Goal: Navigation & Orientation: Find specific page/section

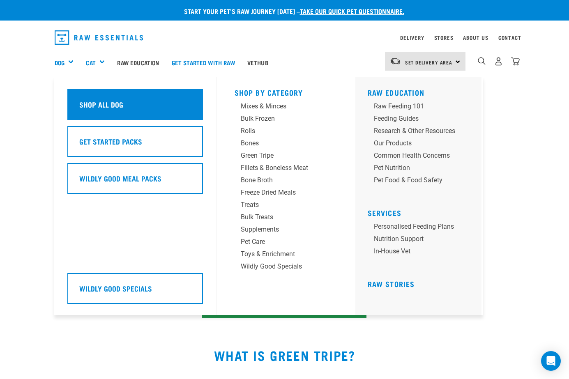
click at [95, 95] on div "Shop All Dog" at bounding box center [135, 104] width 136 height 31
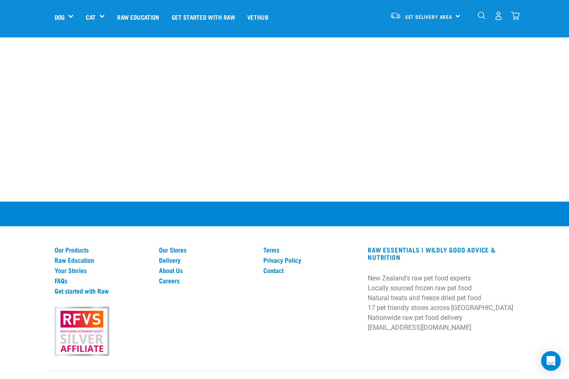
scroll to position [1557, 0]
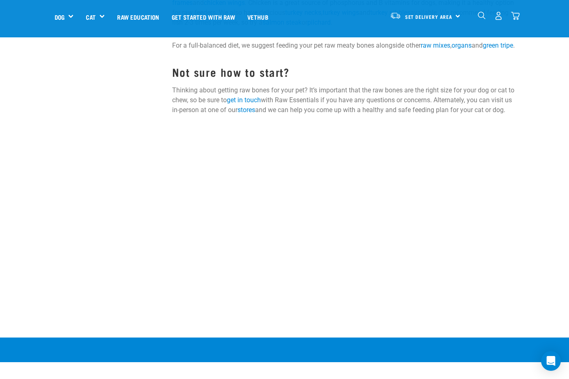
scroll to position [1027, 0]
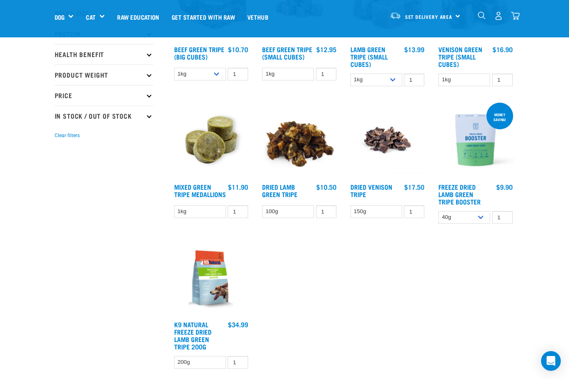
scroll to position [164, 0]
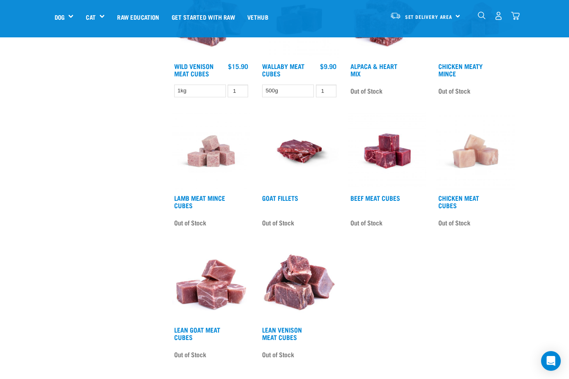
scroll to position [411, 0]
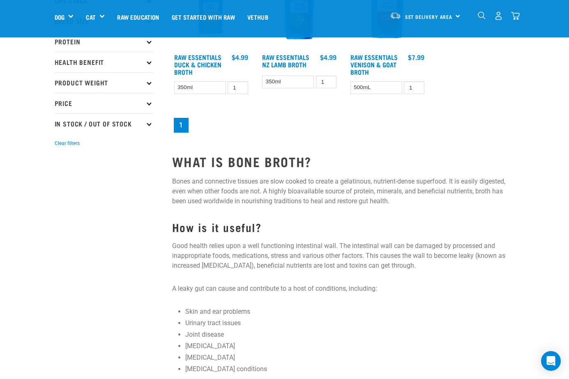
scroll to position [164, 0]
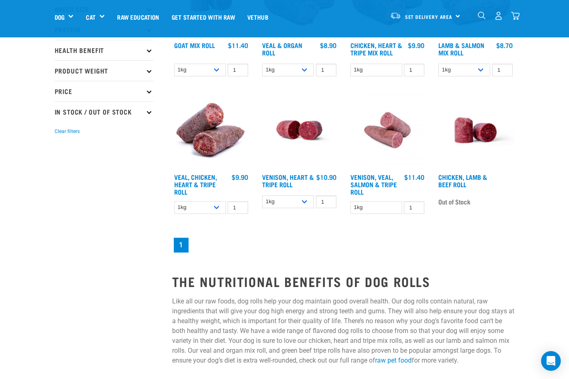
scroll to position [164, 0]
